Goal: Task Accomplishment & Management: Complete application form

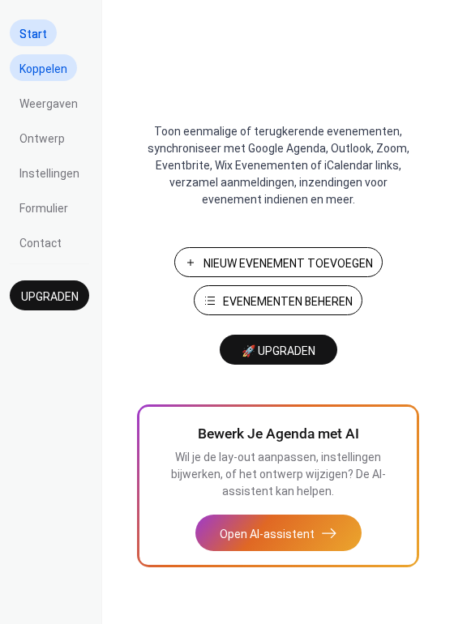
click at [55, 71] on span "Koppelen" at bounding box center [43, 69] width 48 height 17
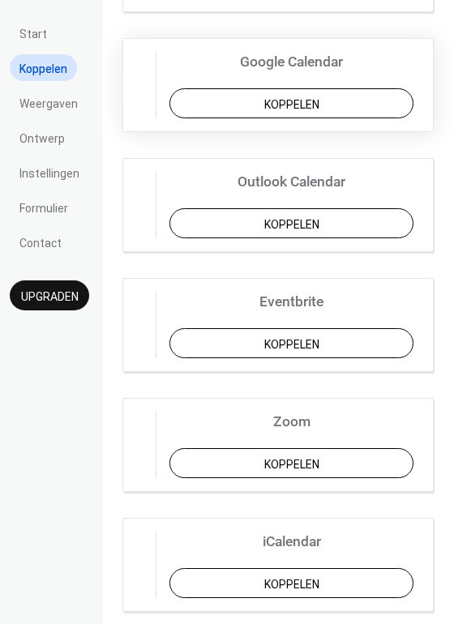
scroll to position [352, 0]
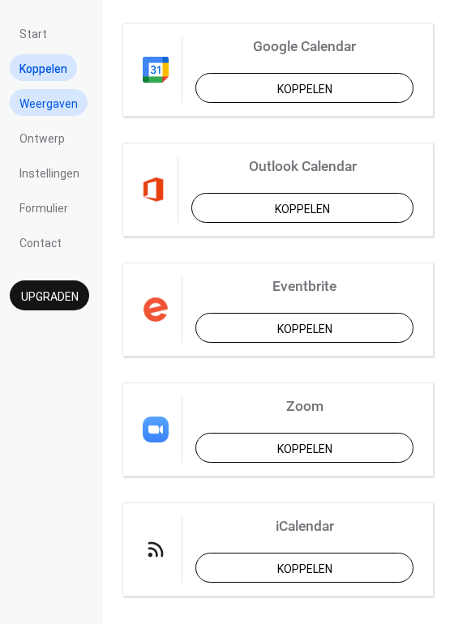
click at [50, 104] on span "Weergaven" at bounding box center [48, 104] width 58 height 17
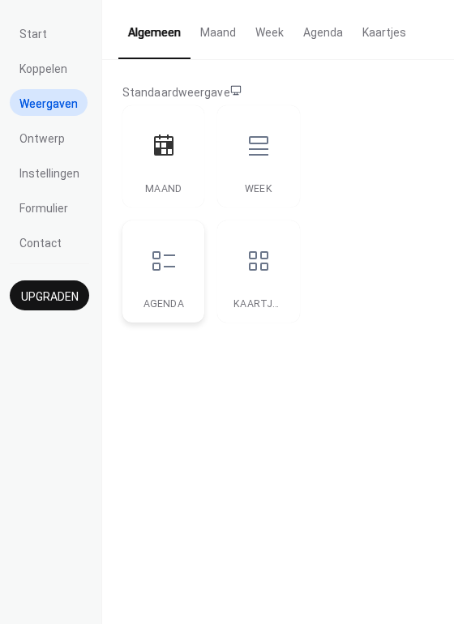
click at [165, 271] on icon at bounding box center [164, 261] width 26 height 26
click at [247, 294] on div "Kaartjes" at bounding box center [258, 272] width 82 height 102
click at [254, 183] on div "Week" at bounding box center [258, 188] width 49 height 11
click at [161, 180] on div "Maand" at bounding box center [163, 156] width 82 height 102
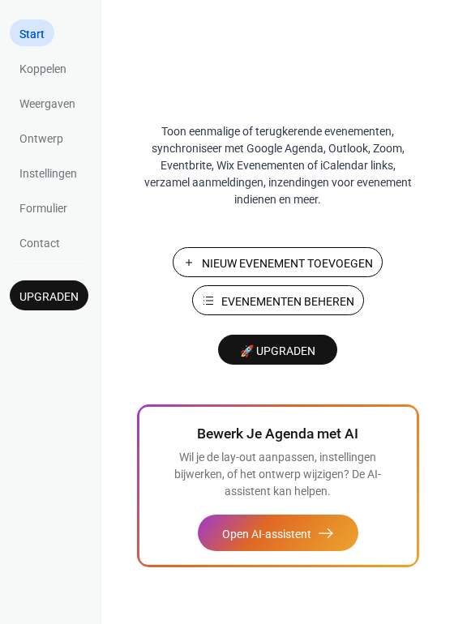
click at [234, 259] on span "Nieuw Evenement Toevoegen" at bounding box center [287, 263] width 171 height 17
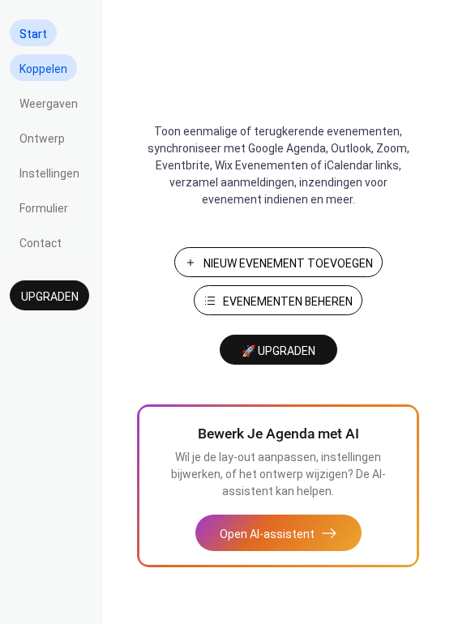
click at [38, 77] on span "Koppelen" at bounding box center [43, 69] width 48 height 17
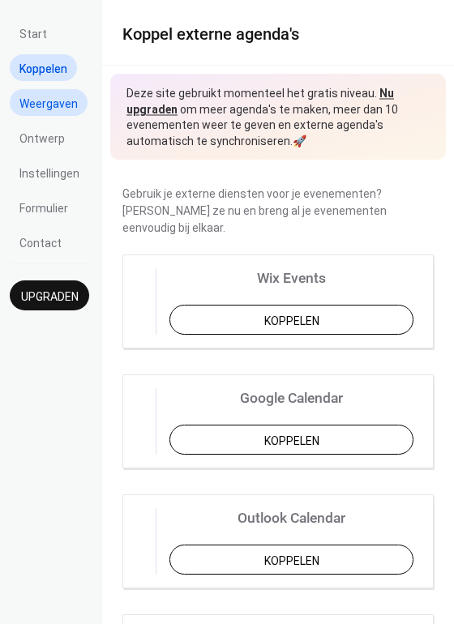
click at [45, 102] on span "Weergaven" at bounding box center [48, 104] width 58 height 17
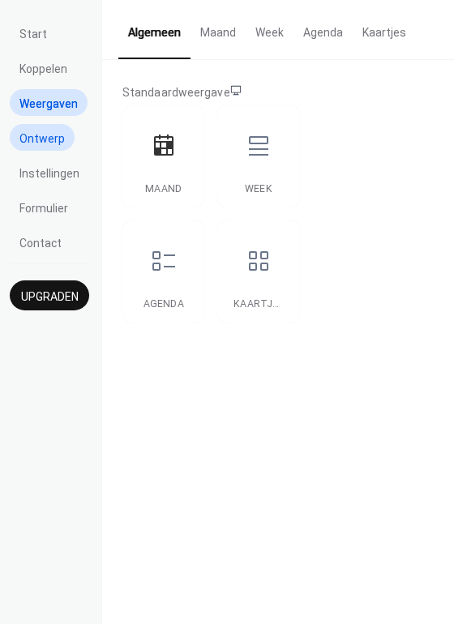
click at [41, 144] on span "Ontwerp" at bounding box center [41, 139] width 45 height 17
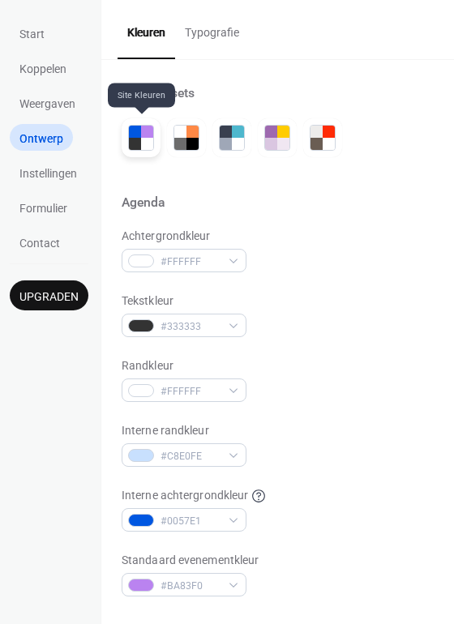
click at [135, 143] on div at bounding box center [135, 144] width 12 height 12
click at [169, 139] on div at bounding box center [186, 137] width 39 height 39
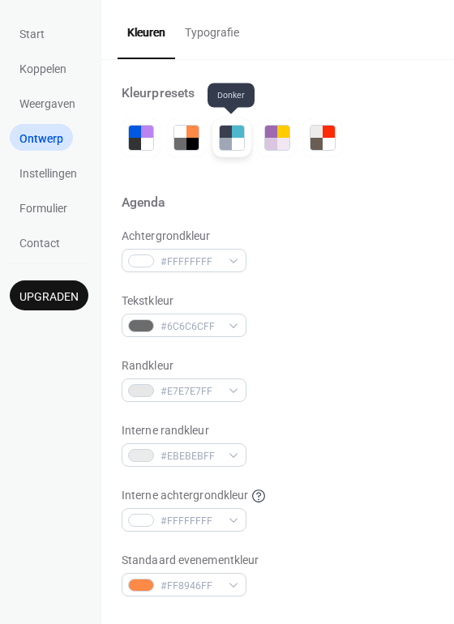
click at [238, 138] on div at bounding box center [238, 144] width 12 height 12
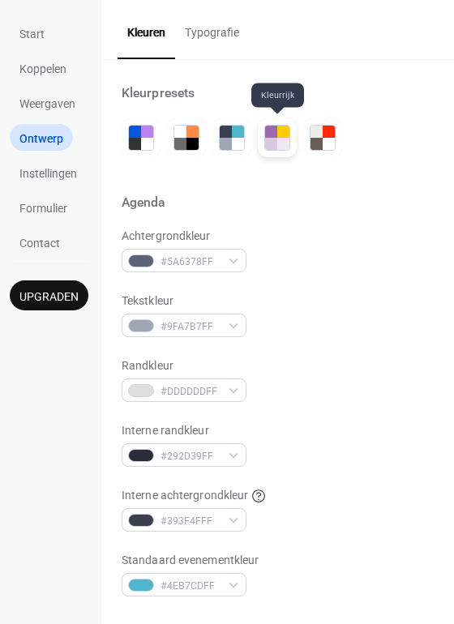
click at [277, 145] on div at bounding box center [283, 144] width 12 height 12
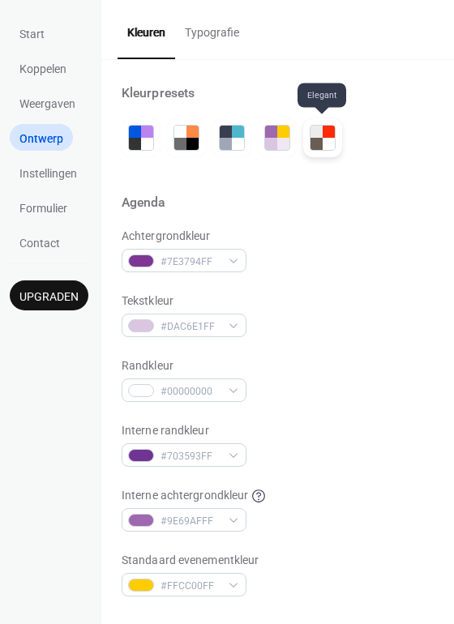
click at [329, 149] on div at bounding box center [329, 144] width 12 height 12
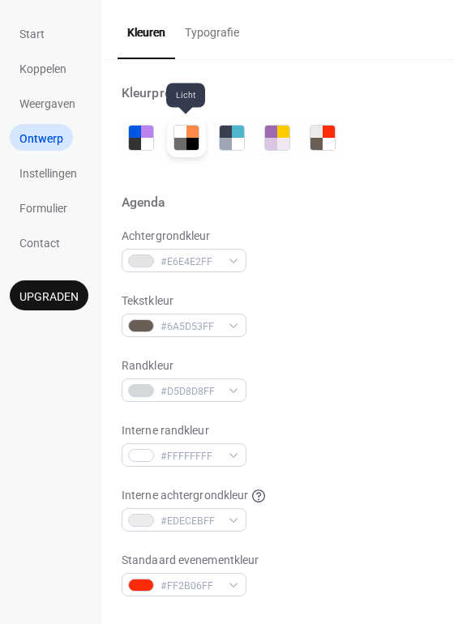
click at [182, 144] on div at bounding box center [180, 144] width 12 height 12
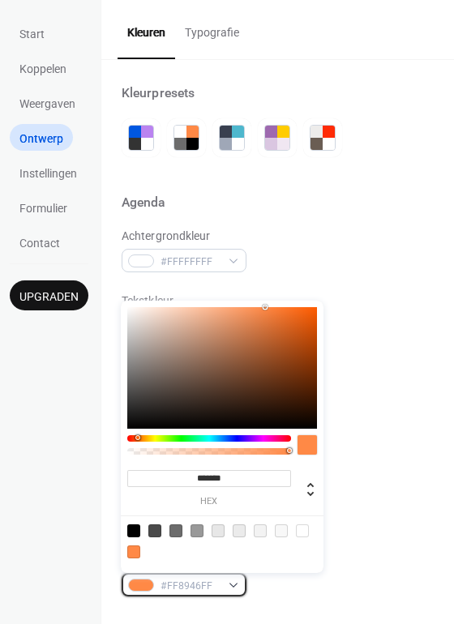
click at [233, 585] on div "#FF8946FF" at bounding box center [184, 585] width 125 height 24
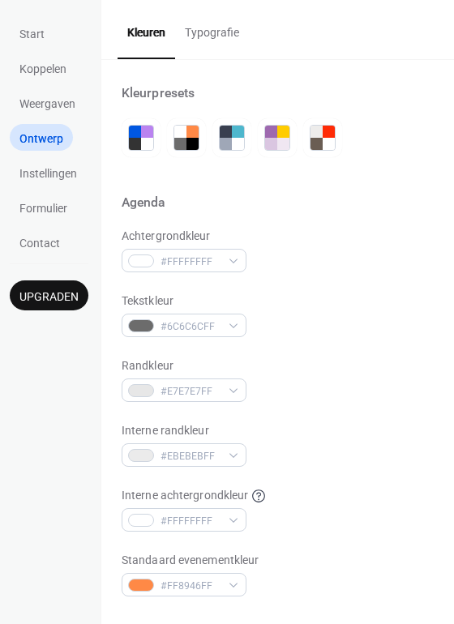
click at [390, 458] on div "Interne randkleur #EBEBEBFF" at bounding box center [278, 444] width 312 height 45
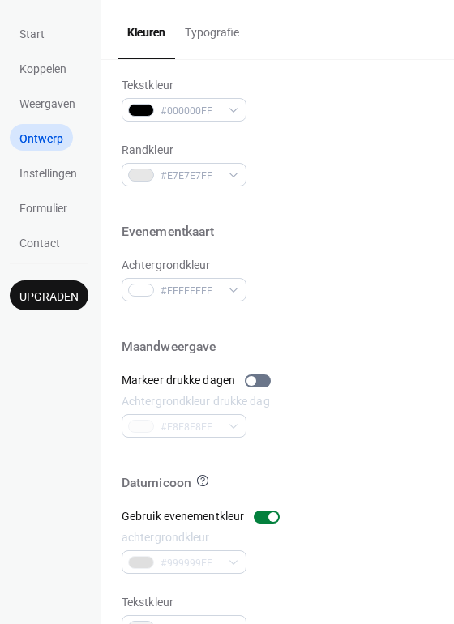
scroll to position [693, 0]
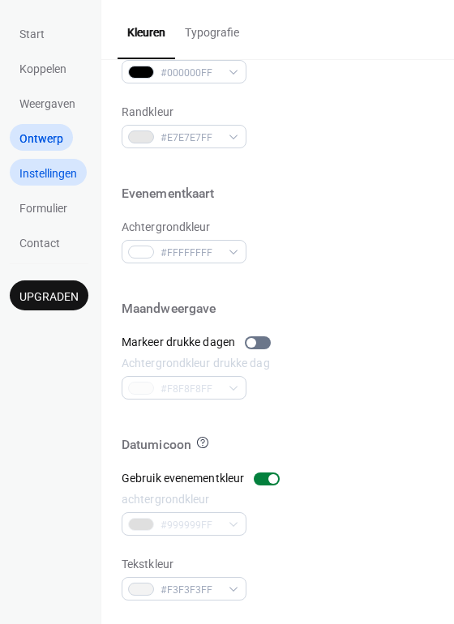
click at [54, 172] on span "Instellingen" at bounding box center [48, 173] width 58 height 17
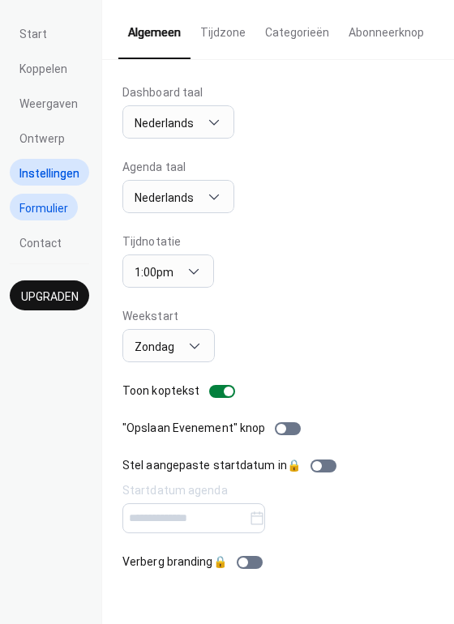
click at [48, 208] on span "Formulier" at bounding box center [43, 208] width 49 height 17
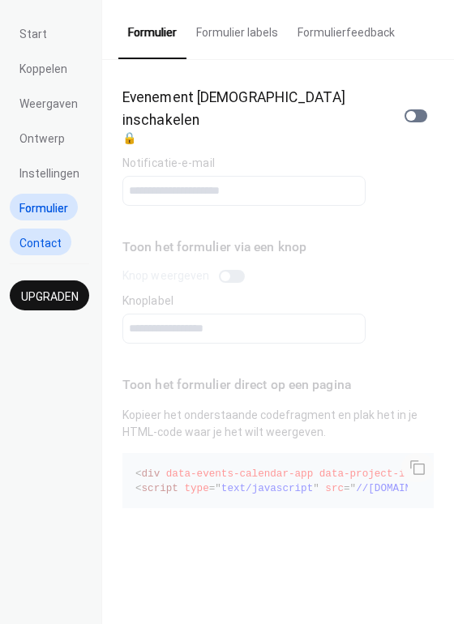
click at [47, 250] on span "Contact" at bounding box center [40, 243] width 42 height 17
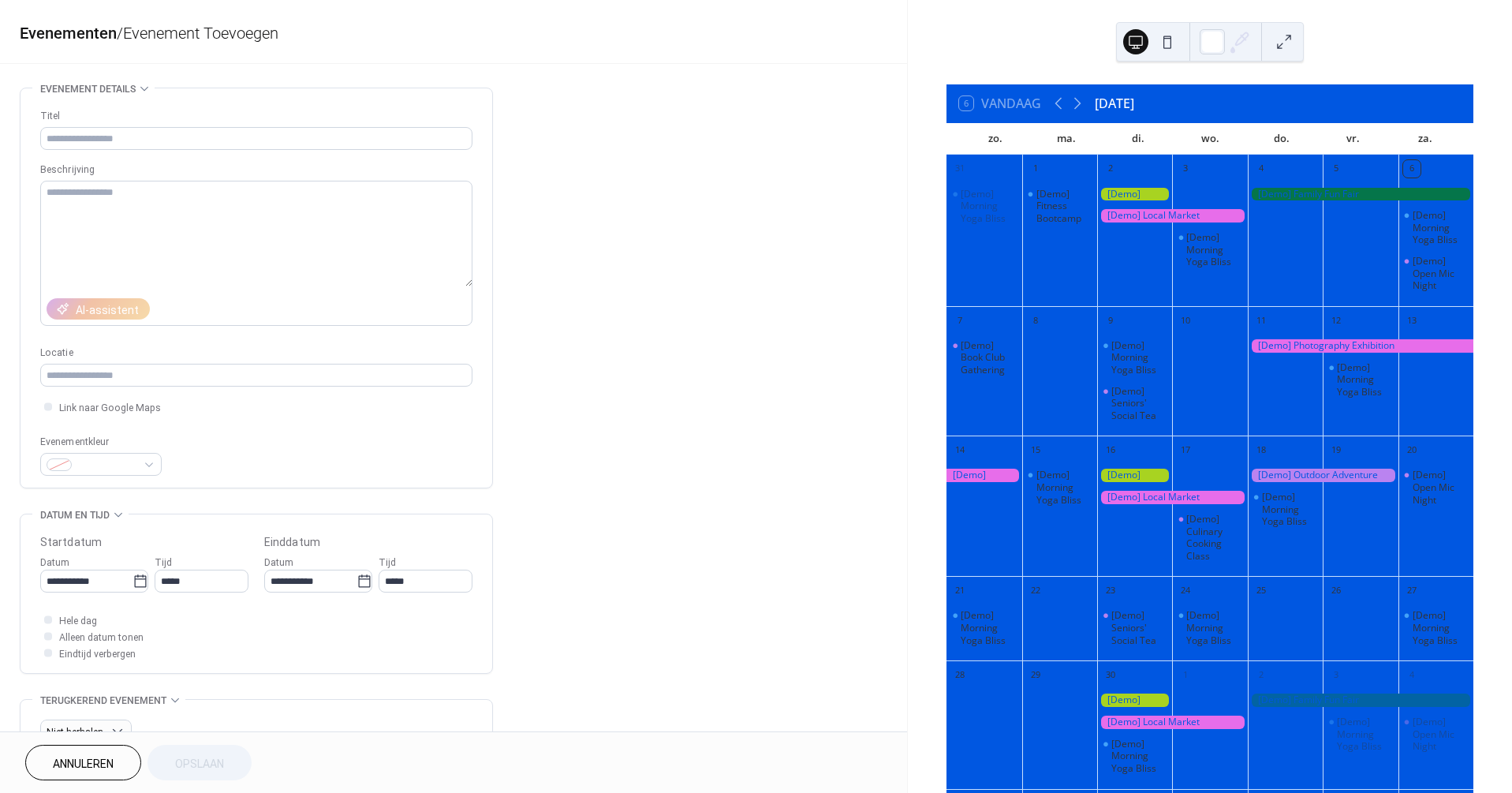
click at [1144, 309] on div "9" at bounding box center [1134, 319] width 75 height 25
click at [1147, 215] on div at bounding box center [1172, 216] width 151 height 14
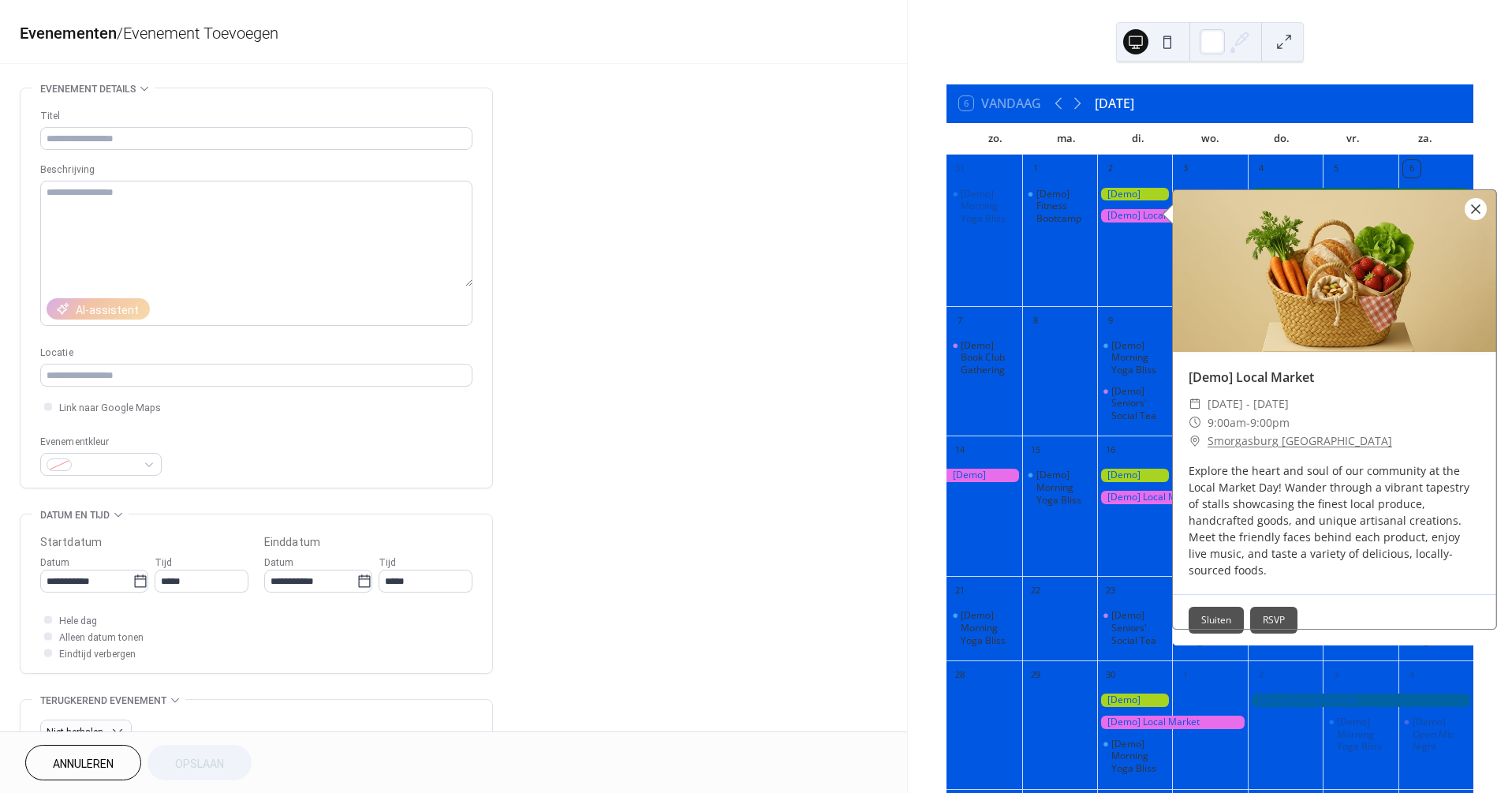
click at [1477, 215] on div at bounding box center [1476, 209] width 22 height 22
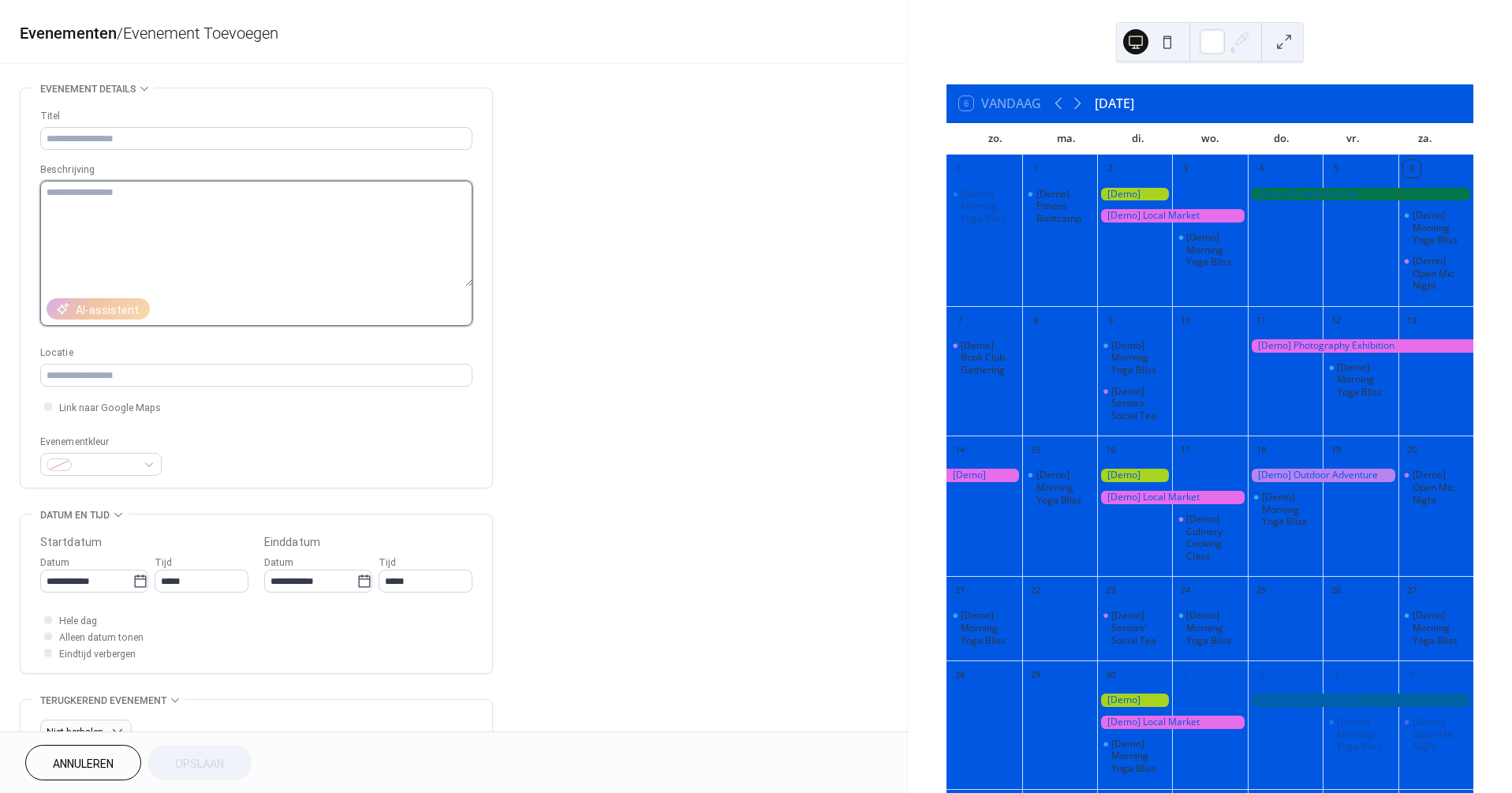
click at [296, 228] on textarea at bounding box center [256, 234] width 432 height 106
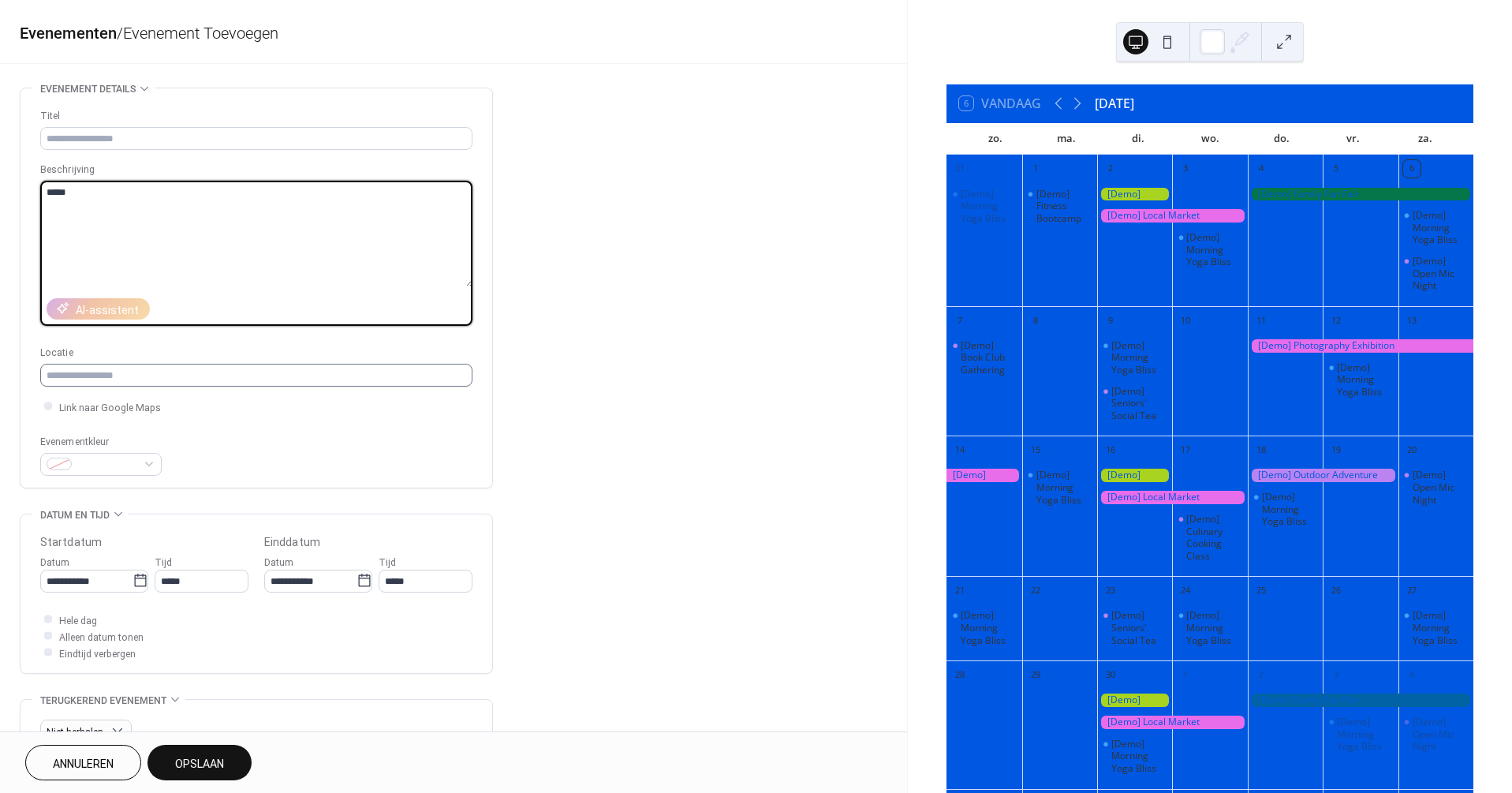
type textarea "*****"
click at [121, 377] on input "text" at bounding box center [256, 376] width 432 height 23
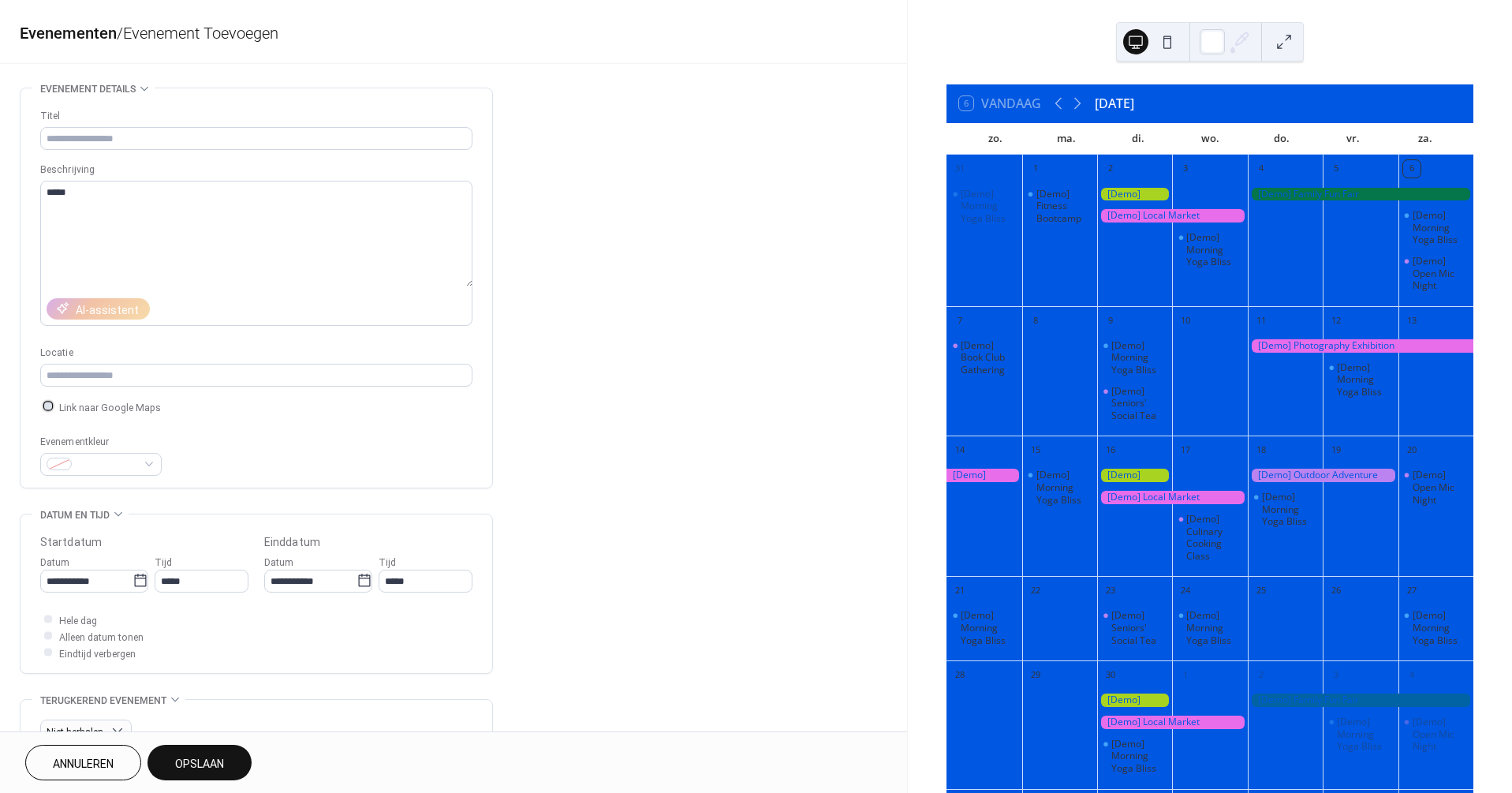
click at [121, 403] on span "Link naar Google Maps" at bounding box center [110, 407] width 102 height 17
click at [135, 407] on span "Link naar Google Maps" at bounding box center [110, 407] width 102 height 17
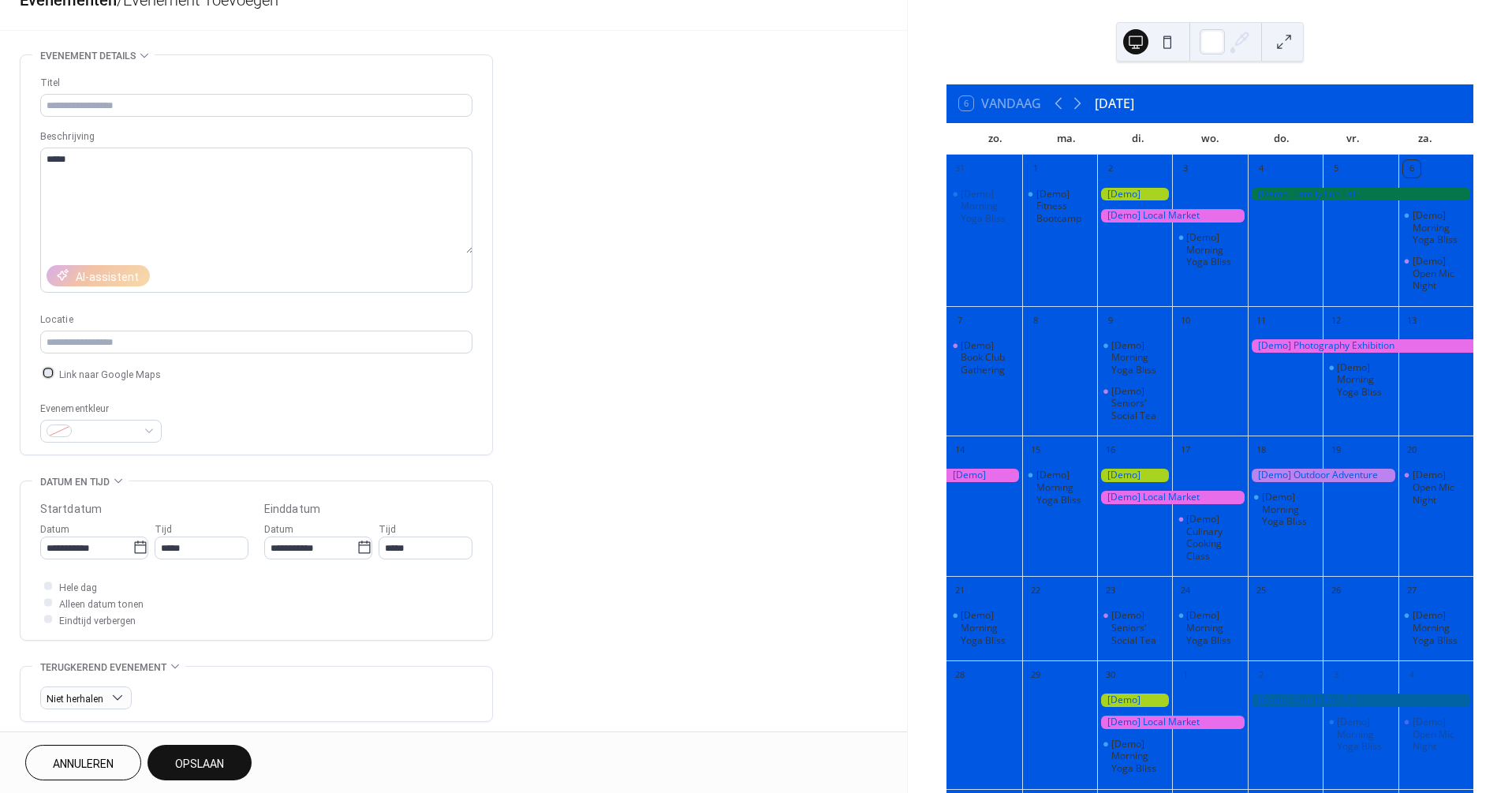
scroll to position [41, 0]
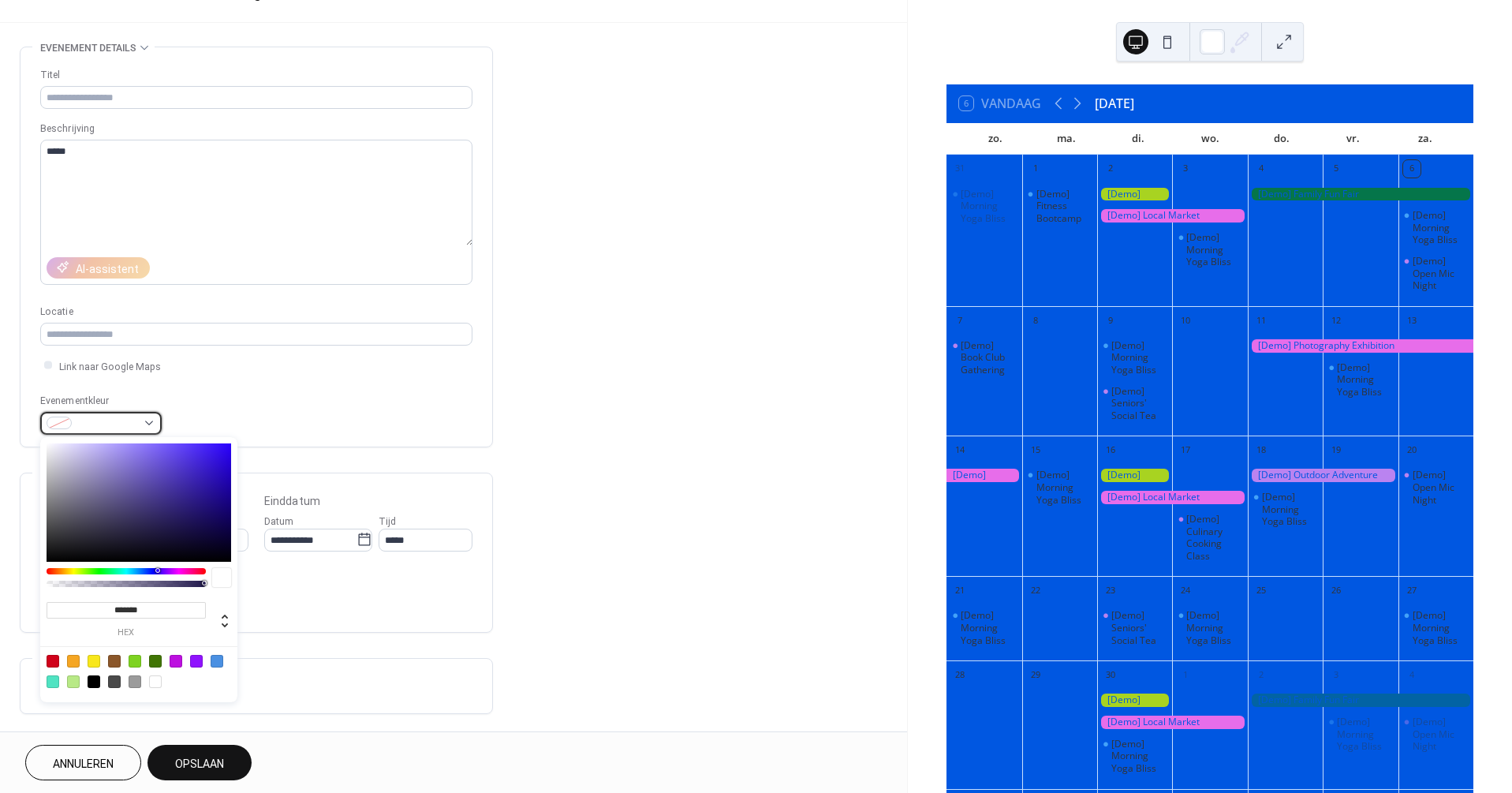
click at [142, 425] on div at bounding box center [100, 423] width 122 height 23
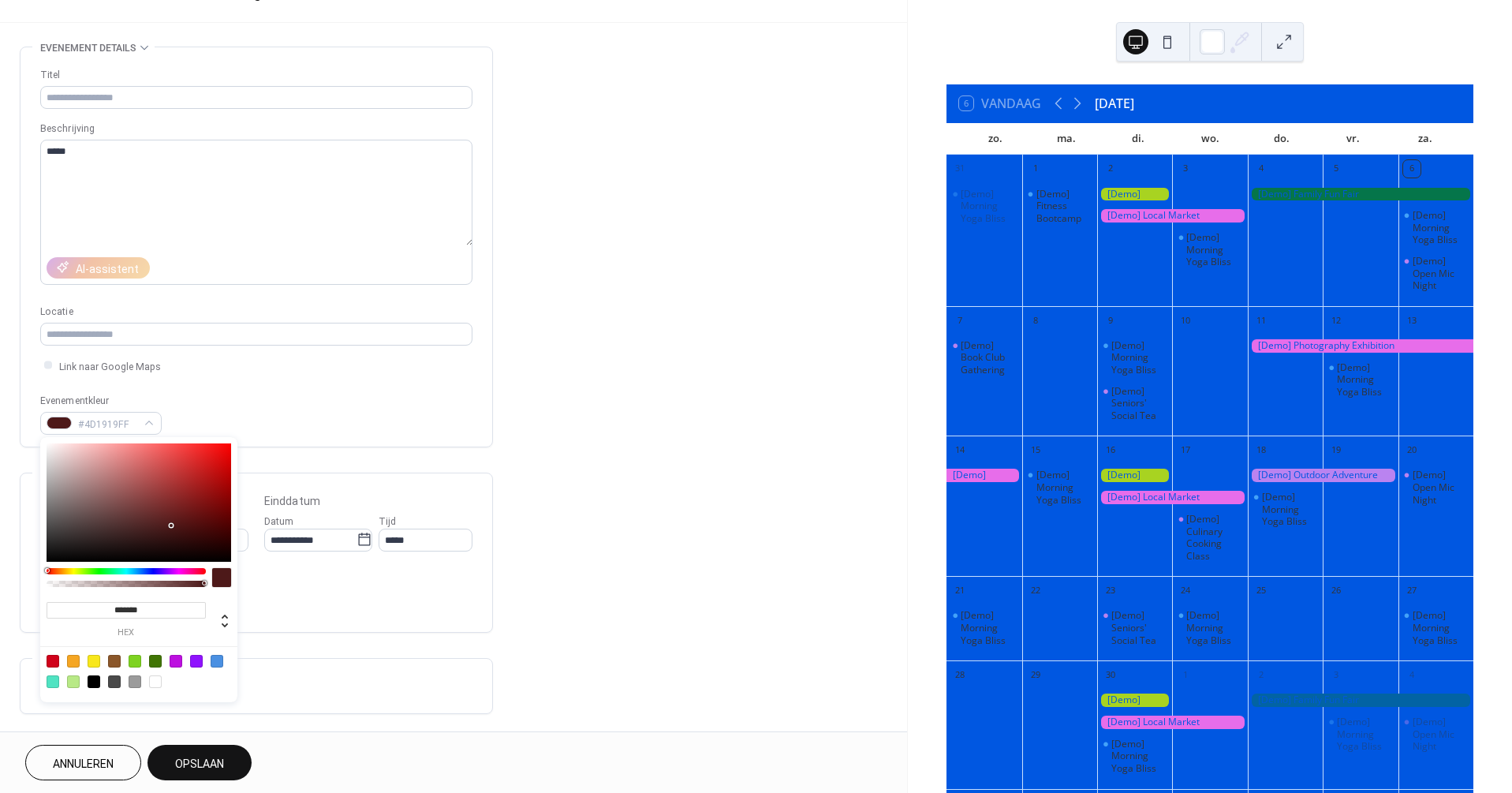
drag, startPoint x: 54, startPoint y: 570, endPoint x: 28, endPoint y: 573, distance: 26.2
click at [28, 573] on body "**********" at bounding box center [756, 396] width 1512 height 793
type input "*******"
drag, startPoint x: 174, startPoint y: 524, endPoint x: 231, endPoint y: 502, distance: 61.1
click at [231, 502] on div at bounding box center [139, 503] width 185 height 119
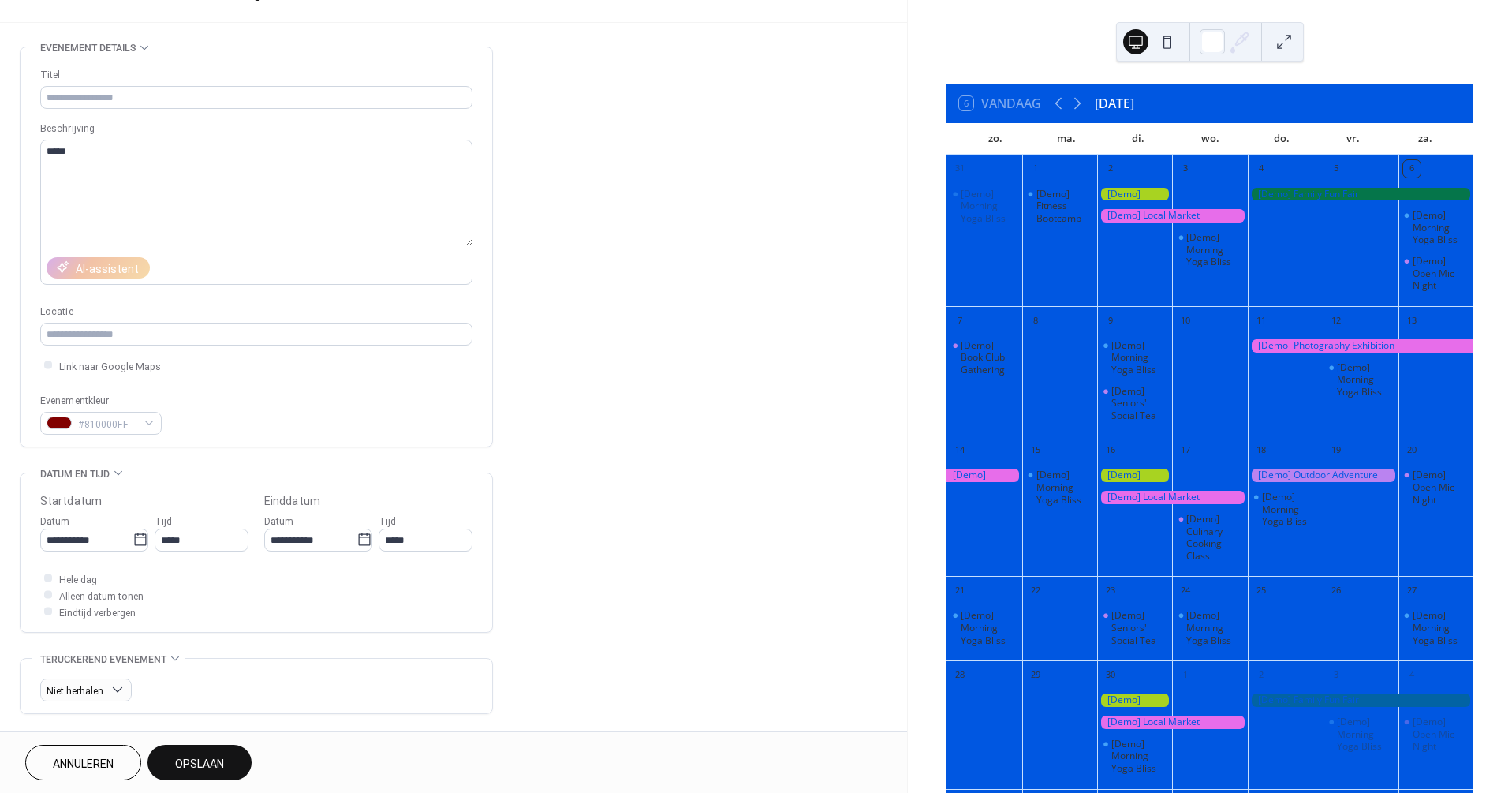
click at [337, 571] on div "Hele dag Alleen datum tonen Eindtijd verbergen" at bounding box center [256, 595] width 432 height 50
click at [298, 548] on input "**********" at bounding box center [310, 540] width 92 height 23
click at [419, 661] on td "13" at bounding box center [416, 665] width 25 height 22
type input "**********"
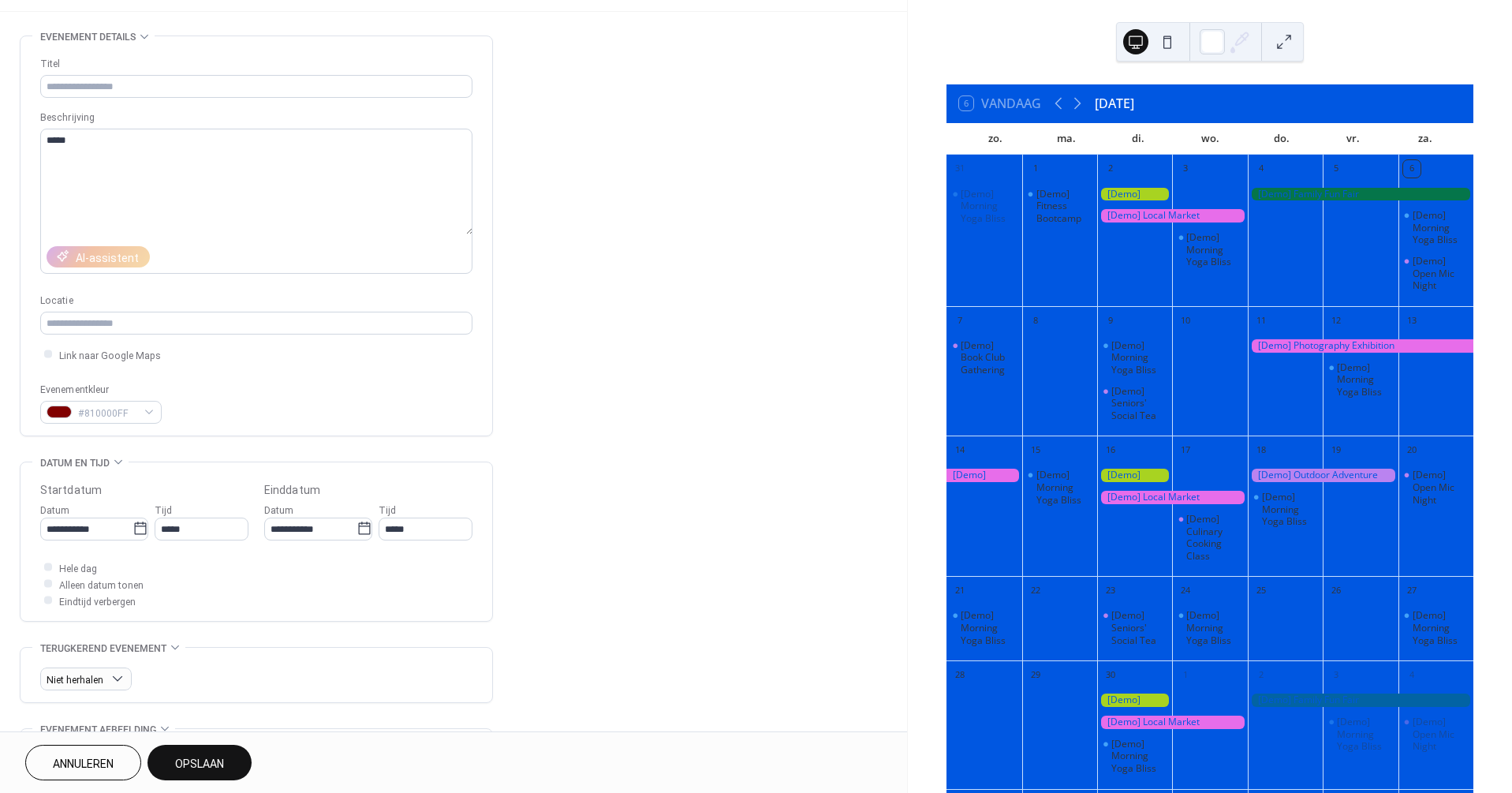
scroll to position [64, 0]
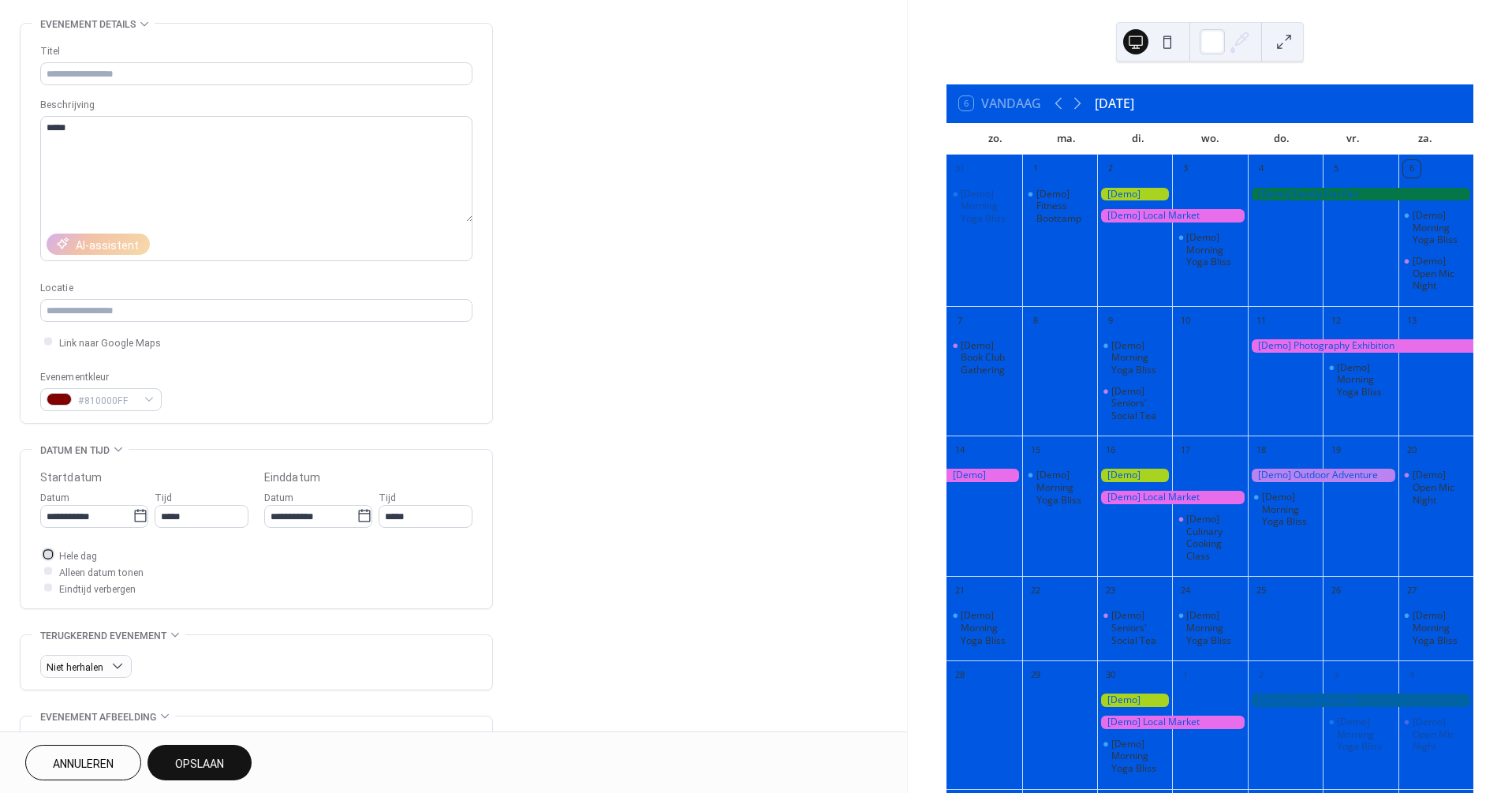
click at [48, 553] on div at bounding box center [48, 555] width 8 height 8
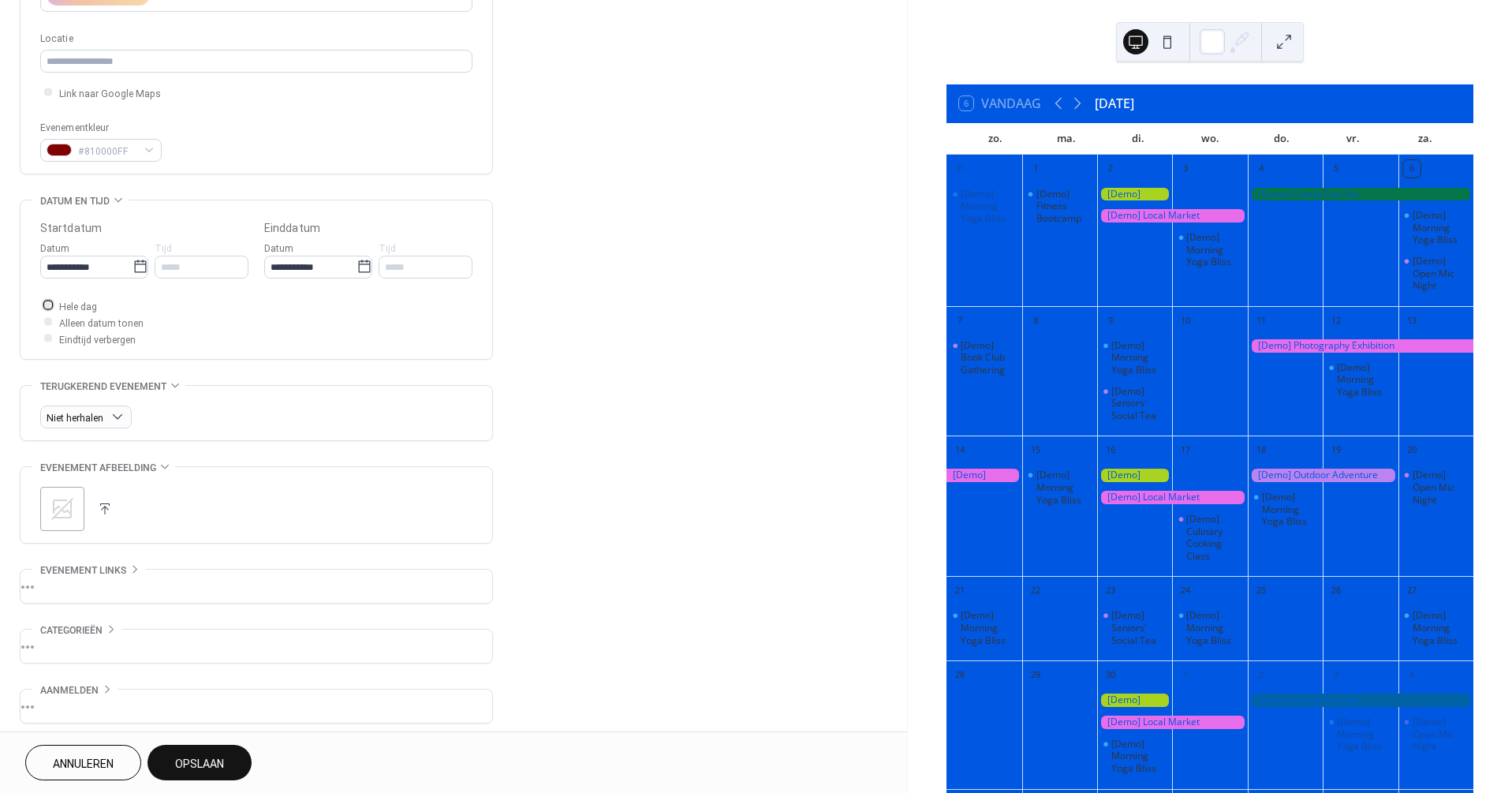
scroll to position [318, 0]
click at [202, 761] on span "Opslaan" at bounding box center [199, 764] width 49 height 17
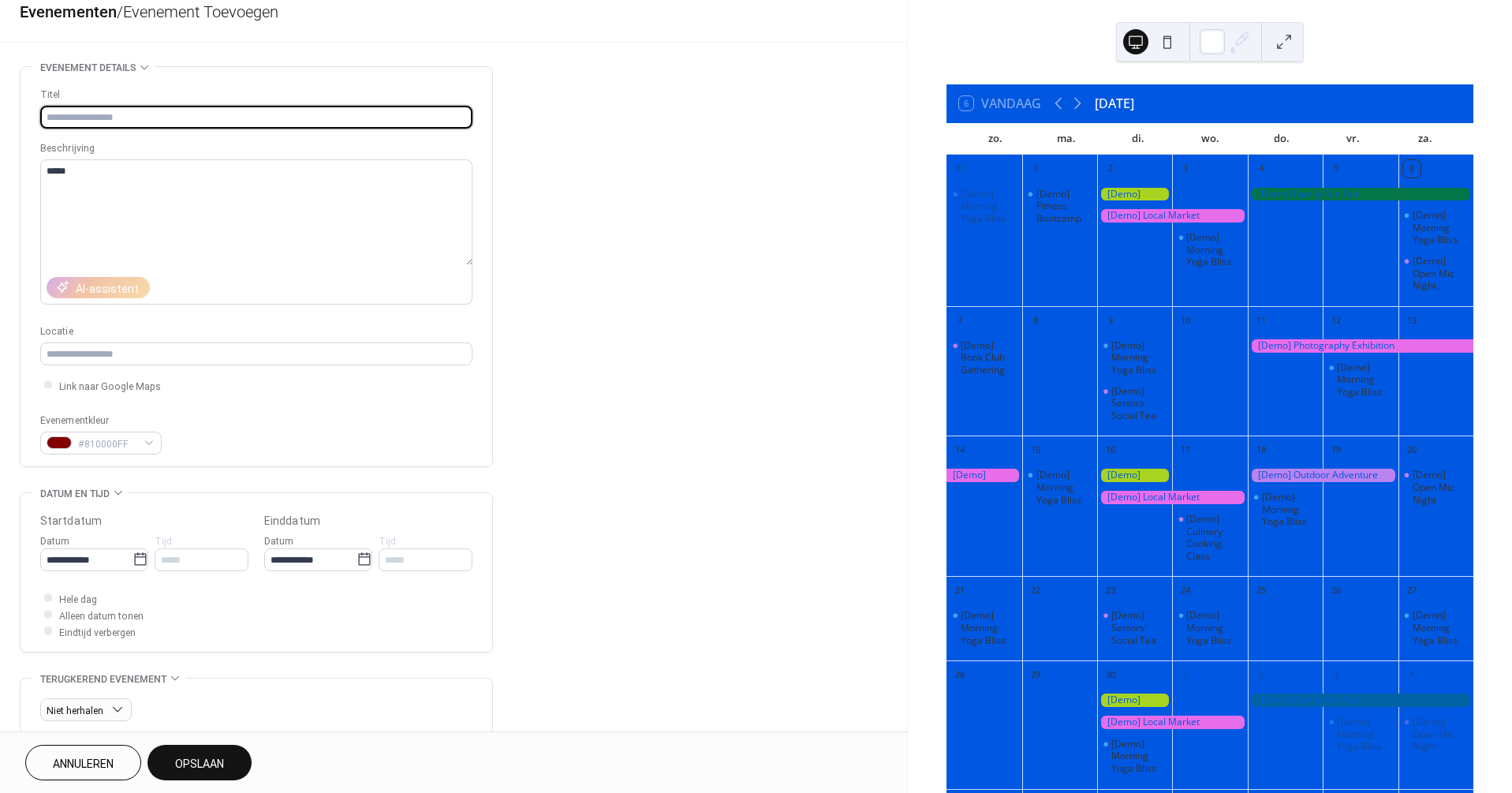
scroll to position [0, 0]
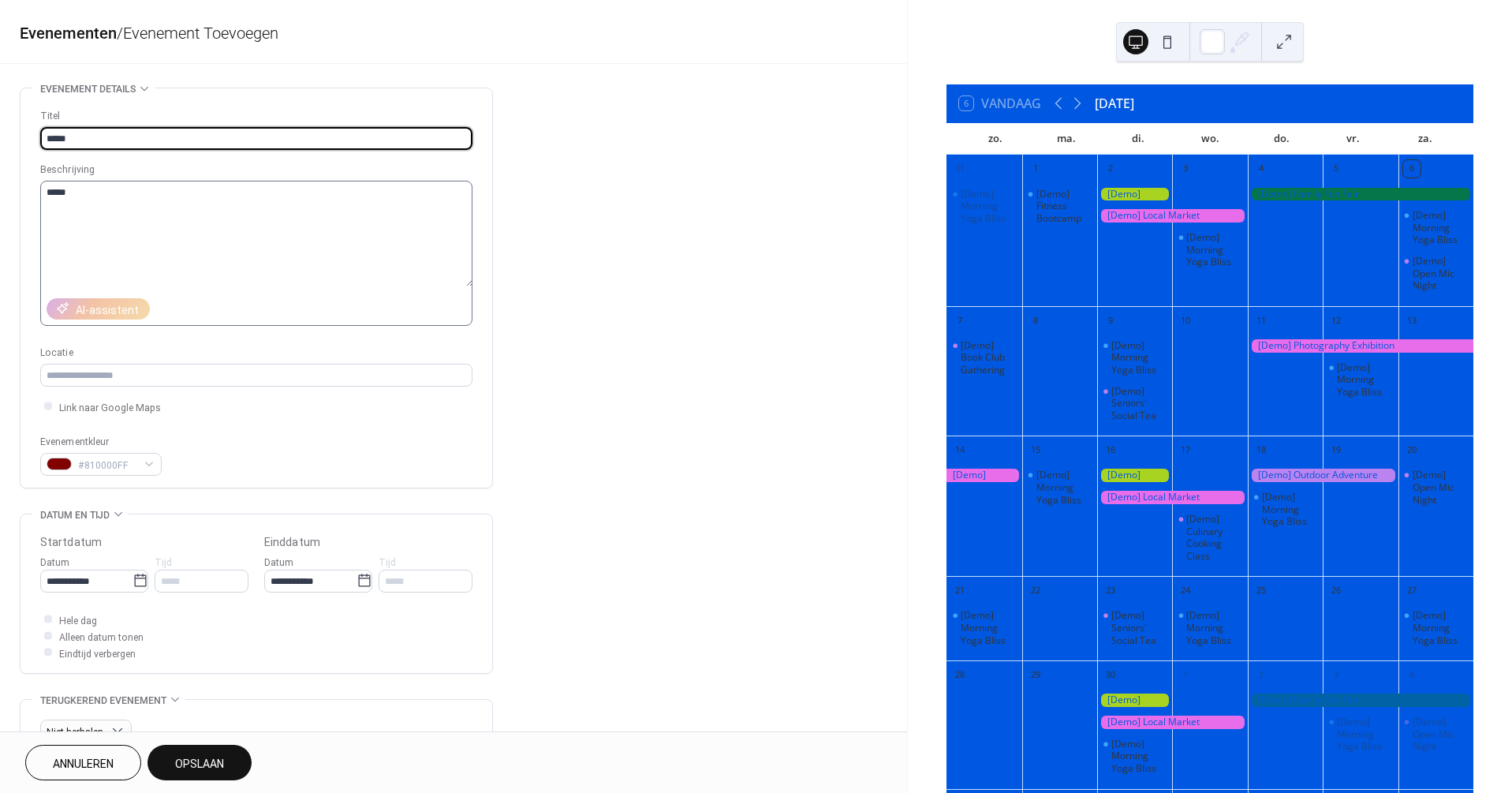
type input "*****"
click at [263, 233] on textarea "*****" at bounding box center [256, 234] width 433 height 106
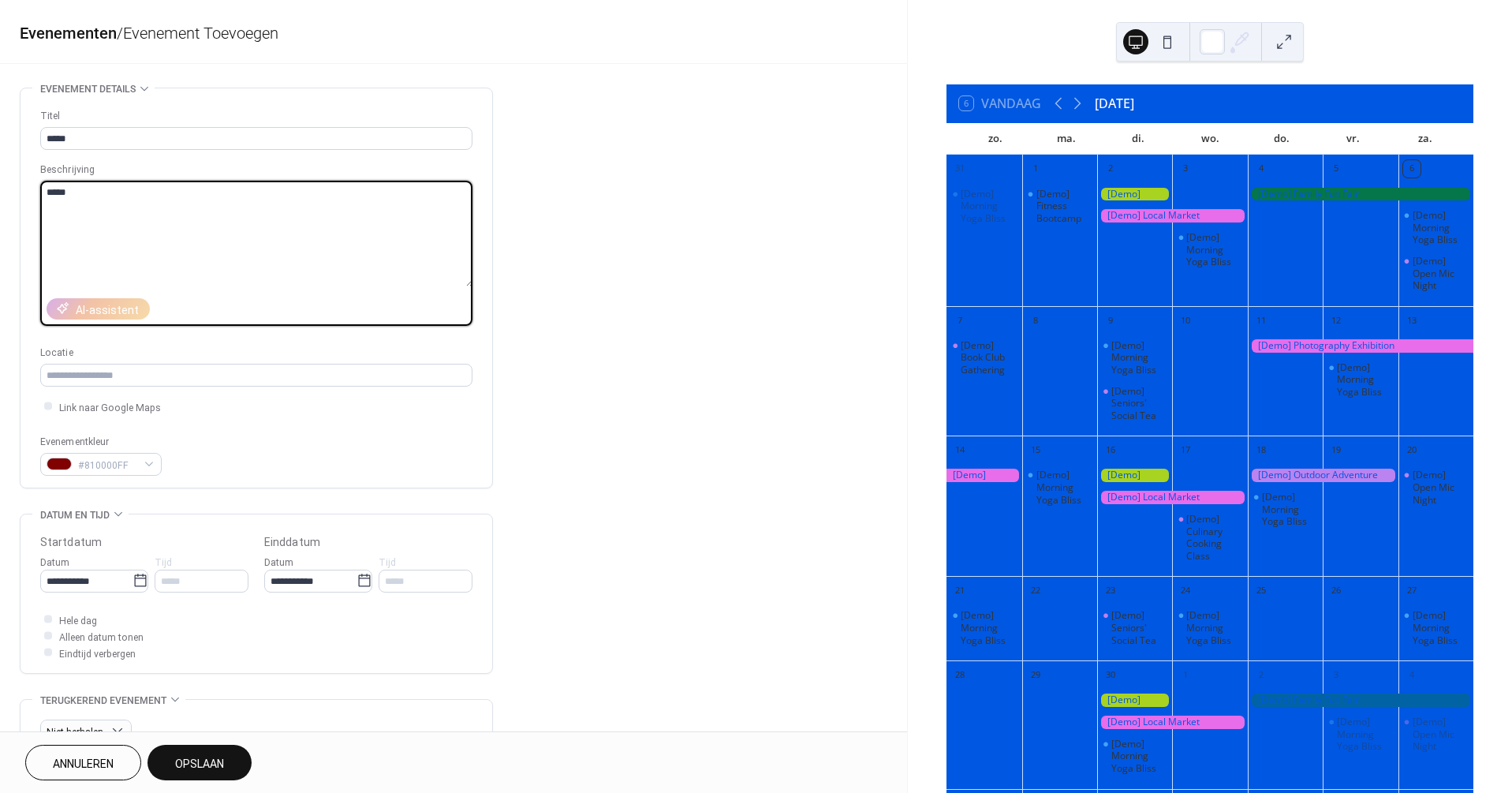
click at [263, 233] on textarea "*****" at bounding box center [256, 234] width 433 height 106
click at [545, 287] on div "**********" at bounding box center [453, 570] width 907 height 965
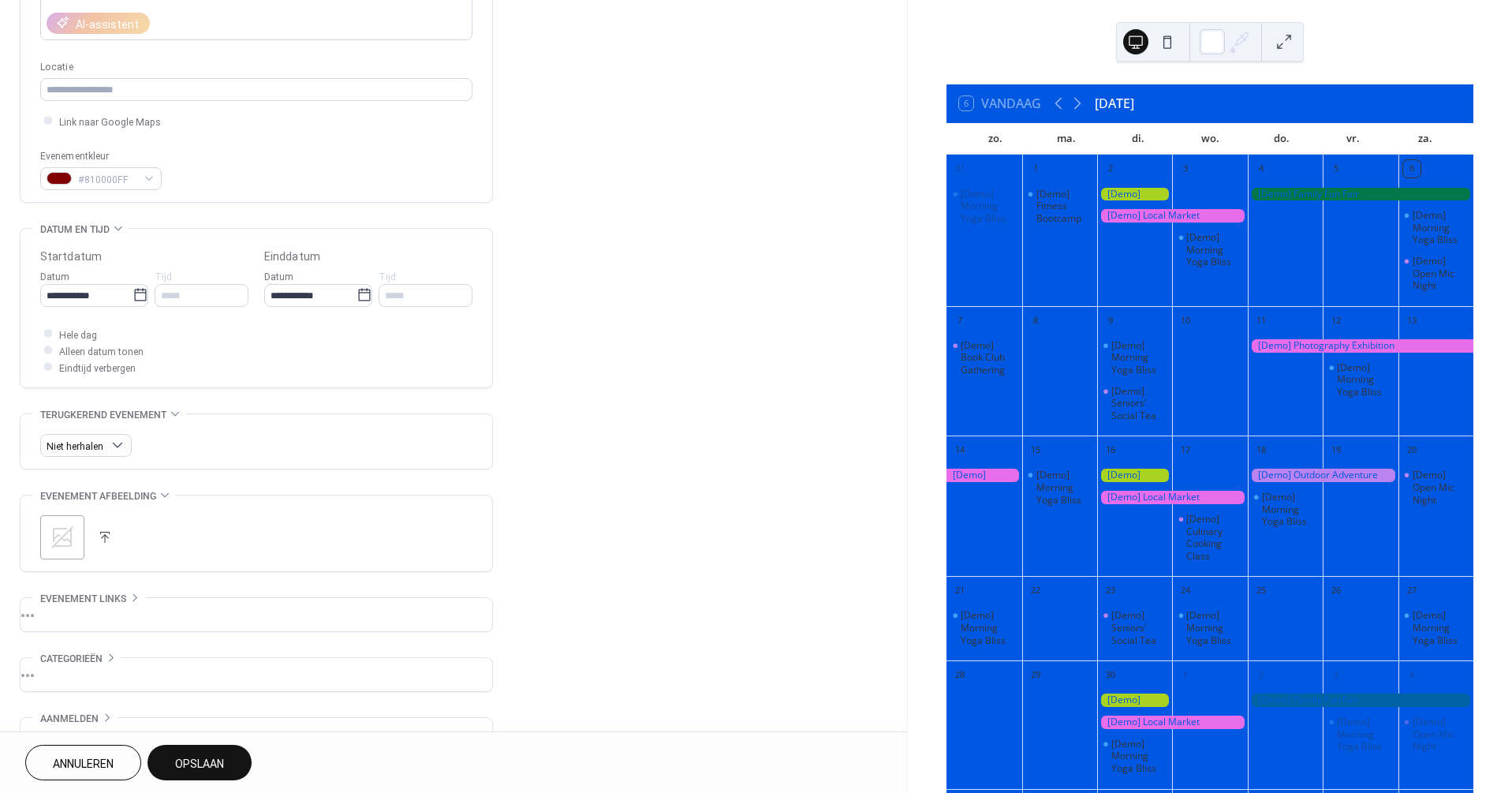
scroll to position [318, 0]
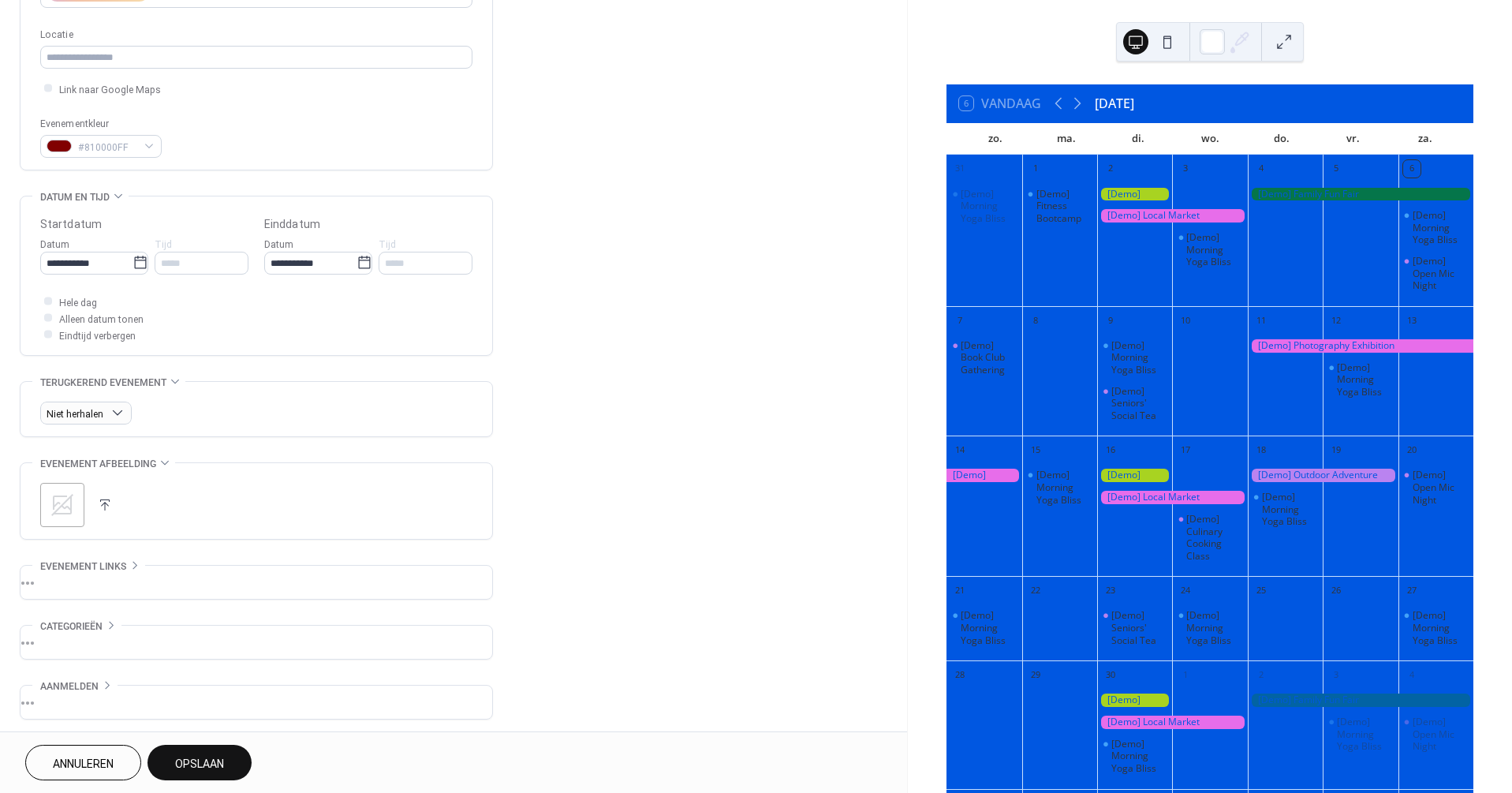
click at [208, 756] on span "Opslaan" at bounding box center [199, 764] width 49 height 17
